Goal: Task Accomplishment & Management: Use online tool/utility

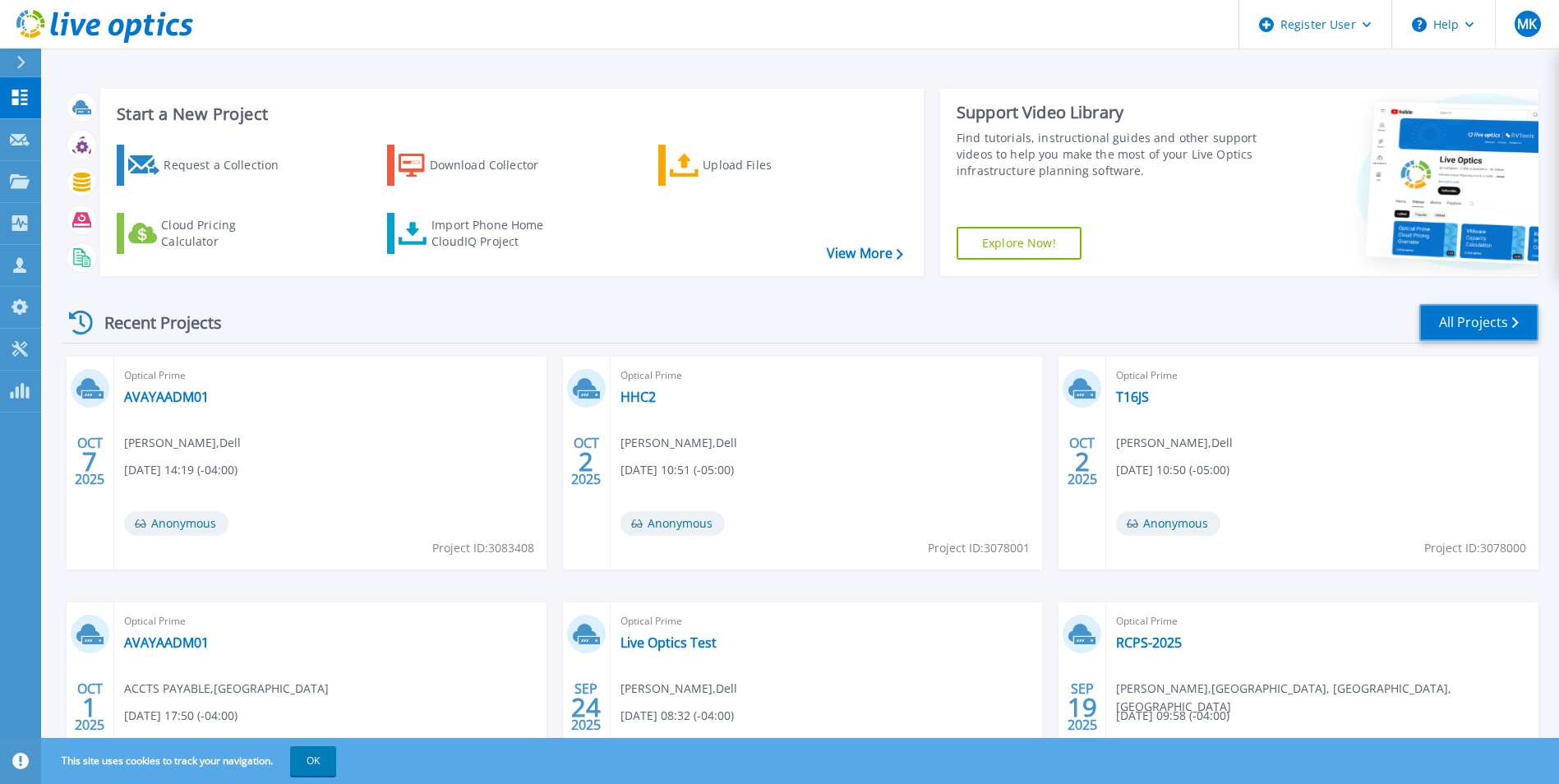
click at [1441, 308] on link "All Projects" at bounding box center [1478, 322] width 119 height 37
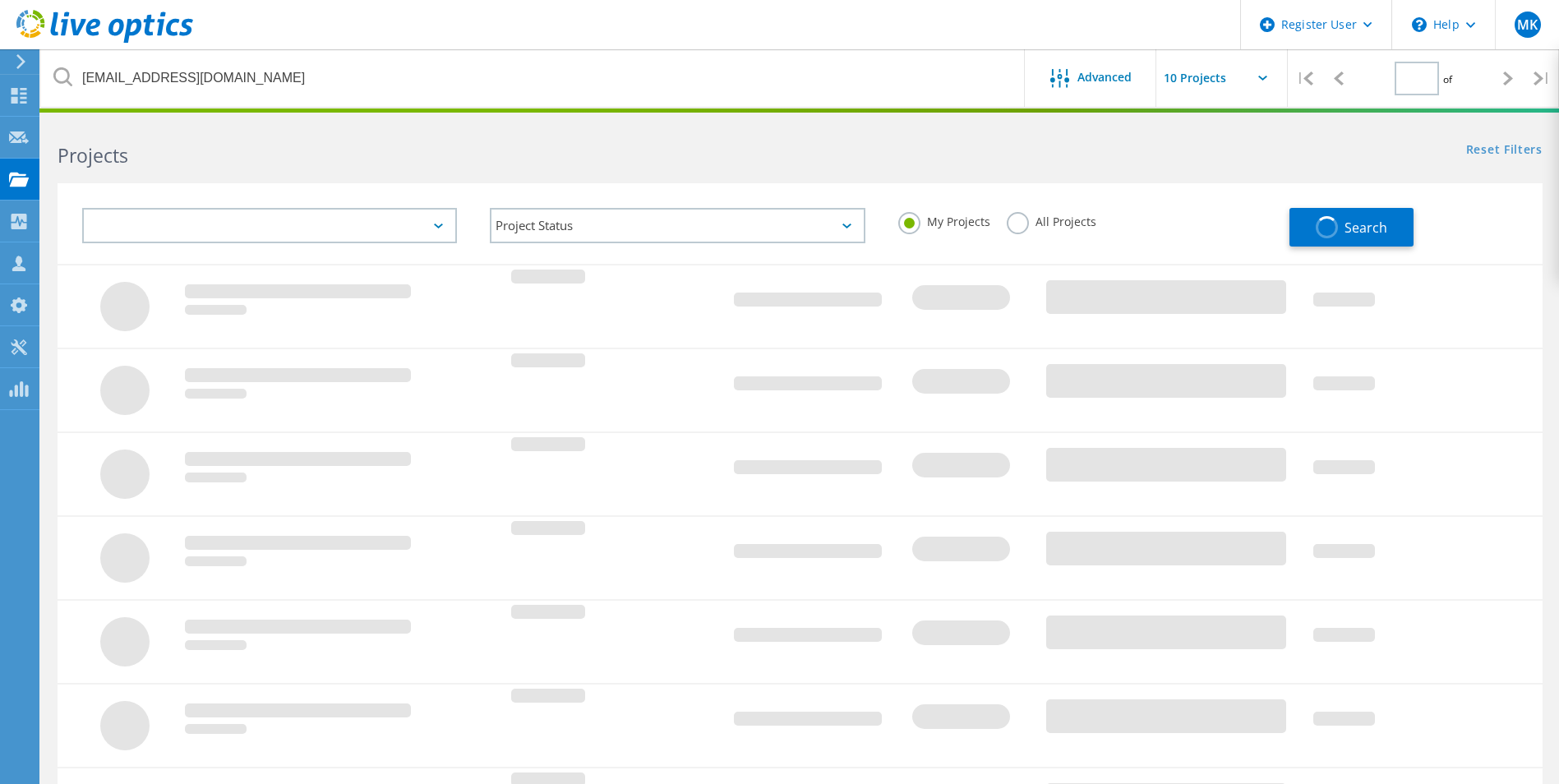
type input "1"
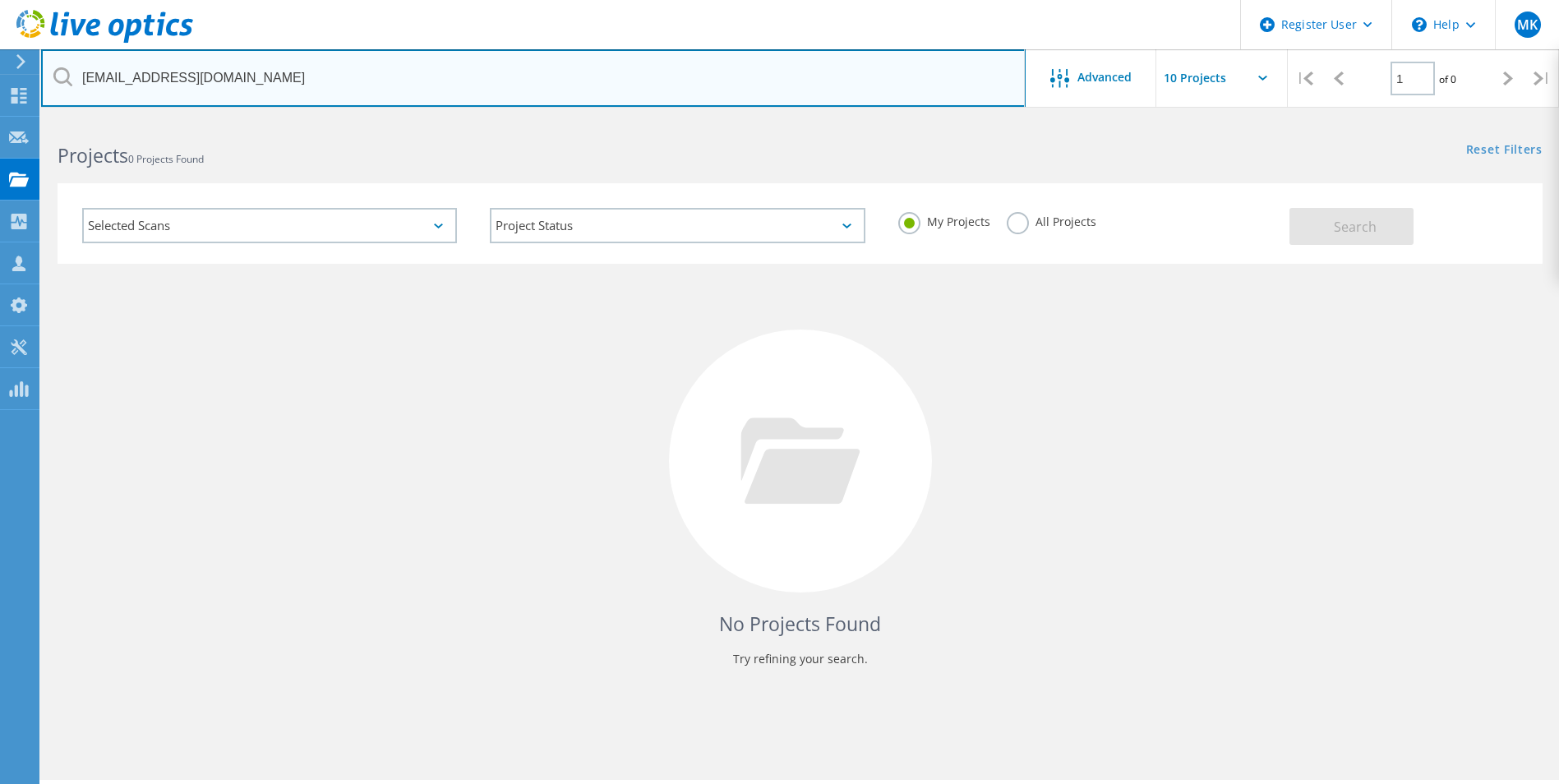
click at [337, 103] on input "jbanks@strongwell.com" at bounding box center [533, 78] width 984 height 58
paste input "Seriously, don’t ghost me—this message costs me $10 to send. And if you ignore …"
type input "Seriously, don’t ghost me—this message costs me $10 to send. And if you ignore …"
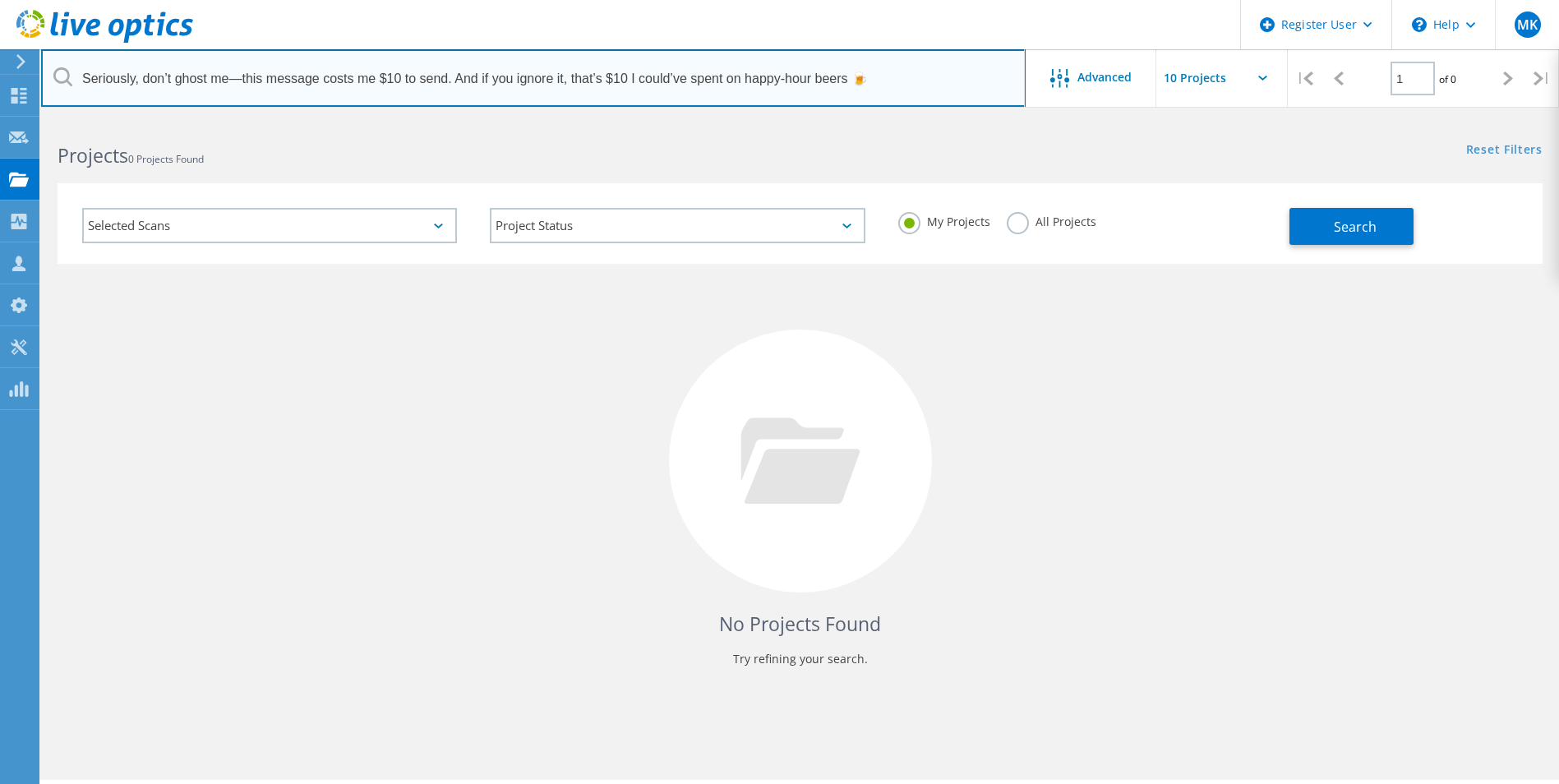
click at [337, 103] on input "Seriously, don’t ghost me—this message costs me $10 to send. And if you ignore …" at bounding box center [533, 78] width 984 height 58
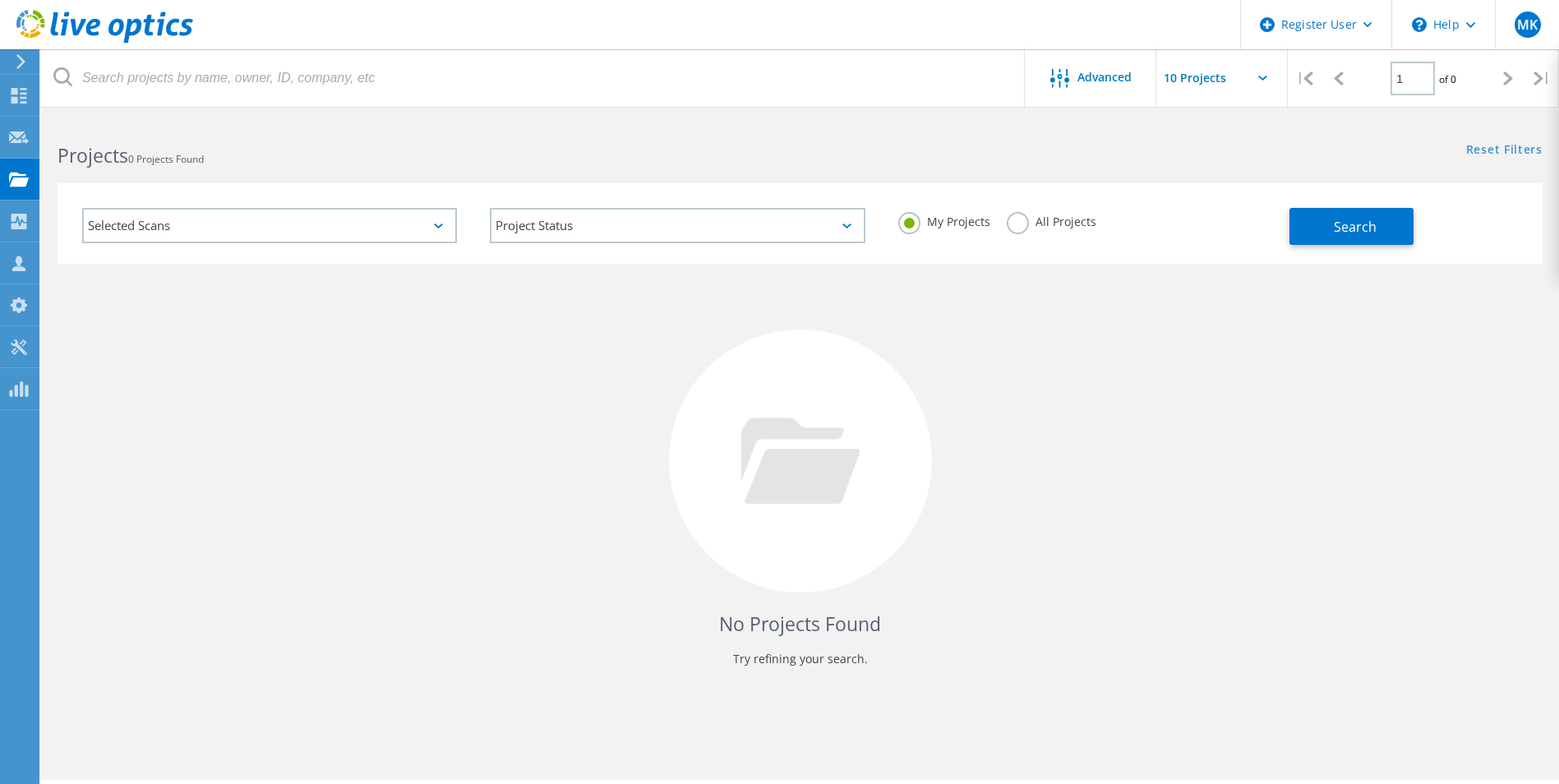
drag, startPoint x: 1126, startPoint y: 337, endPoint x: 361, endPoint y: 243, distance: 770.8
click at [1088, 331] on div "No Projects Found Try refining your search." at bounding box center [800, 476] width 1484 height 425
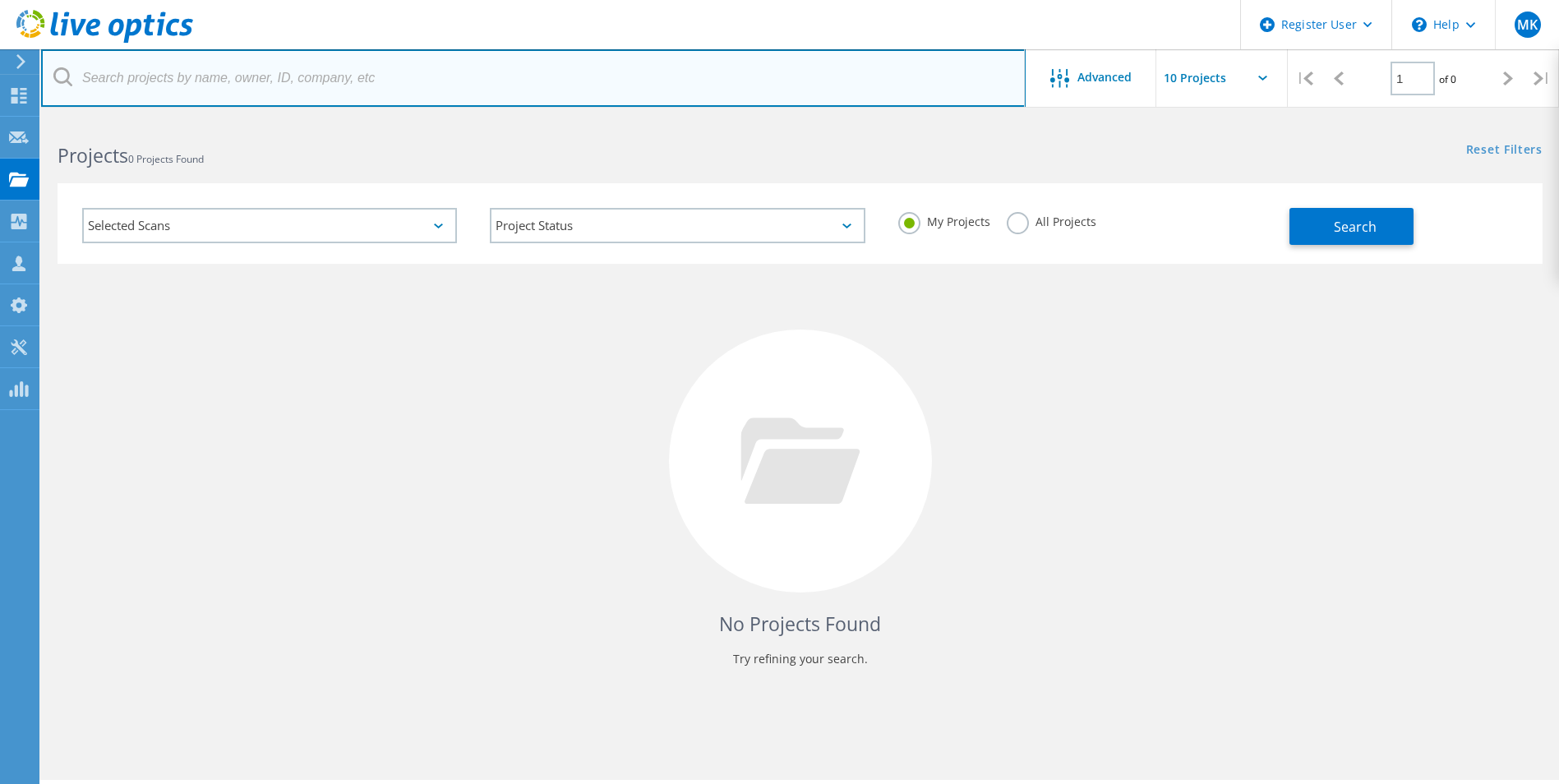
click at [347, 87] on input "text" at bounding box center [533, 78] width 984 height 58
paste input "bkmeade@firstbank.com"
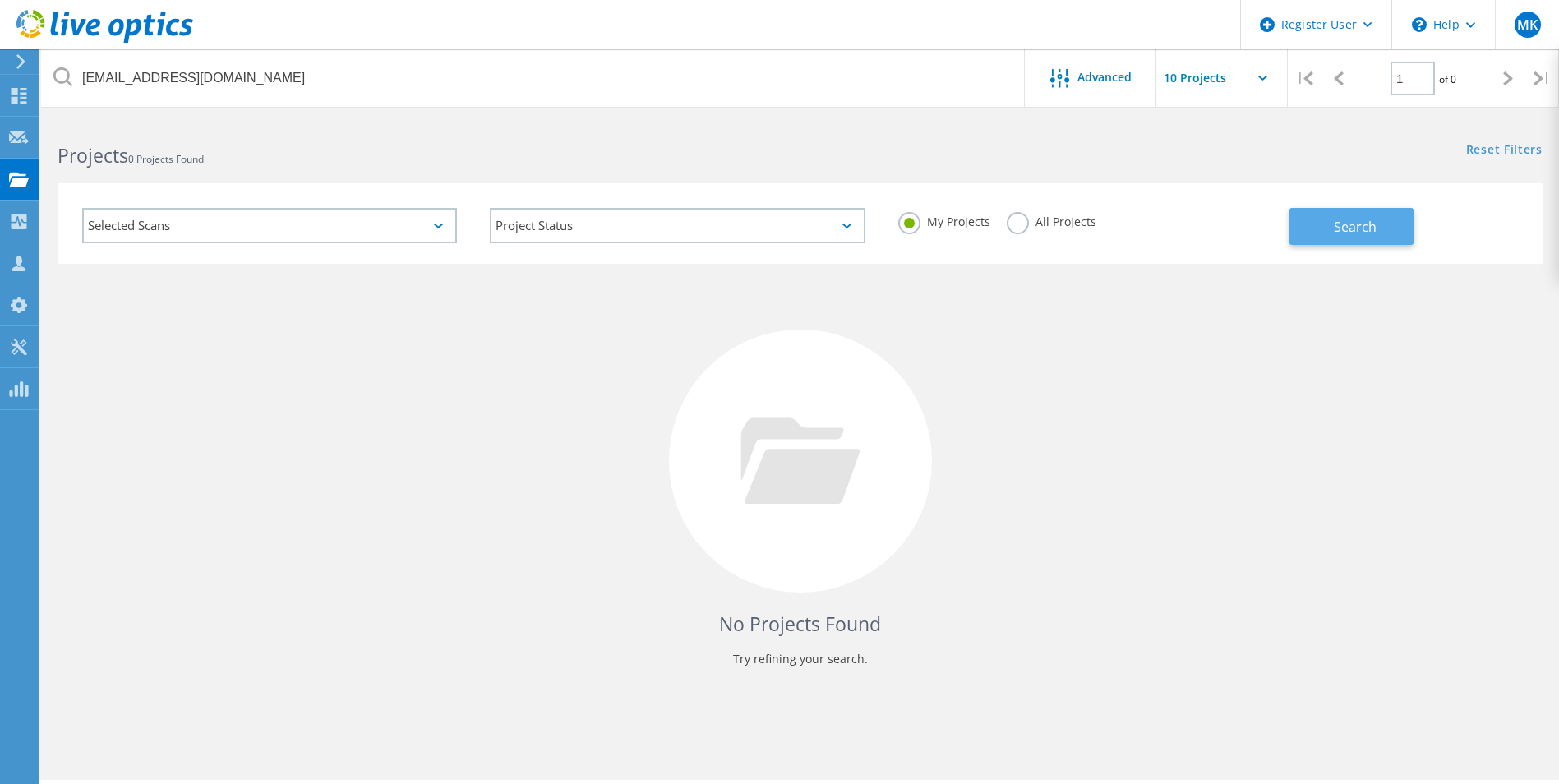
click at [1351, 216] on button "Search" at bounding box center [1352, 227] width 124 height 37
click at [1021, 223] on label "All Projects" at bounding box center [1051, 219] width 90 height 16
click at [0, 0] on input "All Projects" at bounding box center [0, 0] width 0 height 0
click at [1304, 222] on button "Search" at bounding box center [1352, 227] width 124 height 37
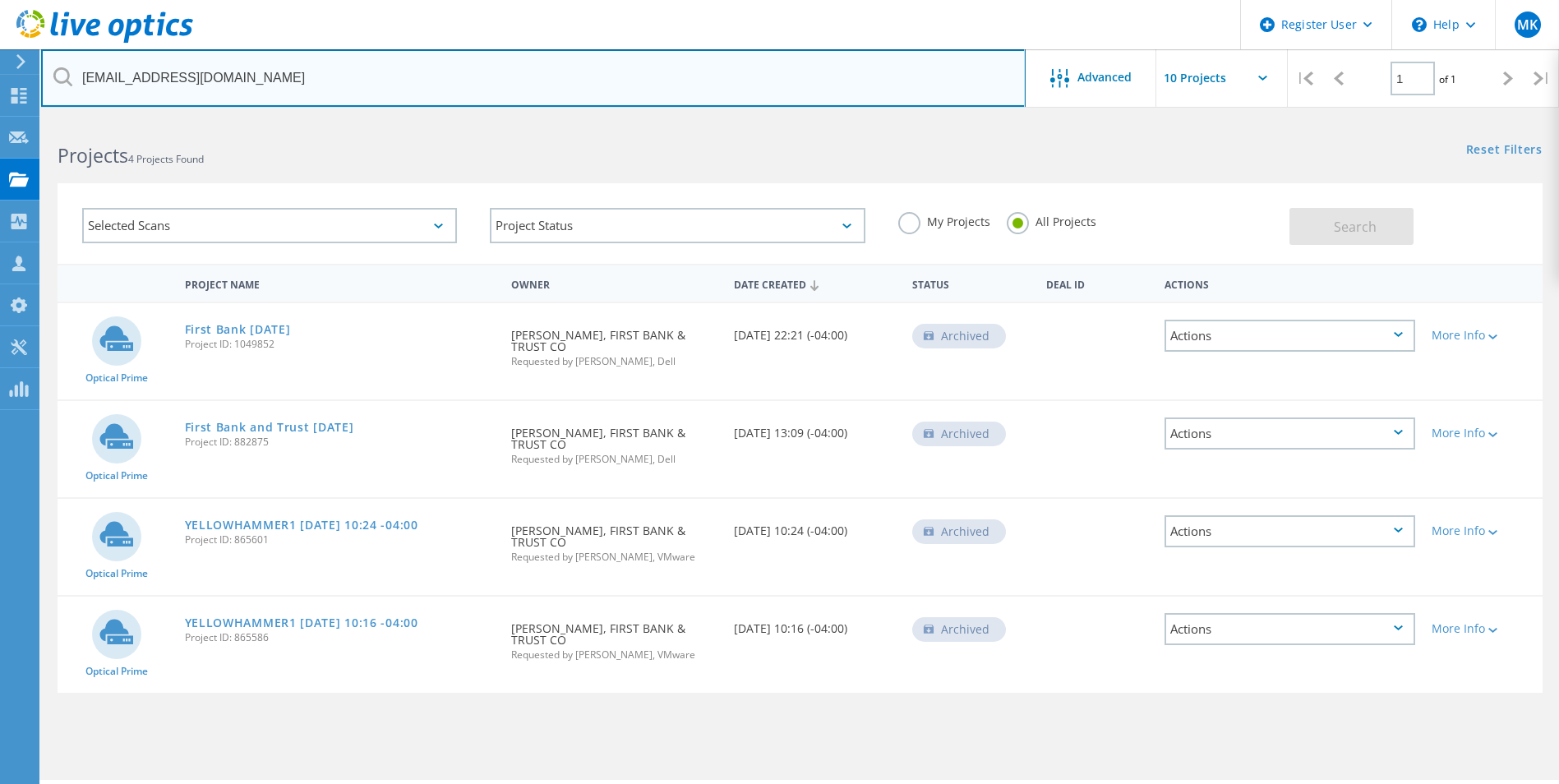
click at [250, 80] on input "bkmeade@firstbank.com" at bounding box center [533, 78] width 984 height 58
paste input "aj.lawson@hapco"
type input "aj.lawson@hapco.com"
